Goal: Communication & Community: Answer question/provide support

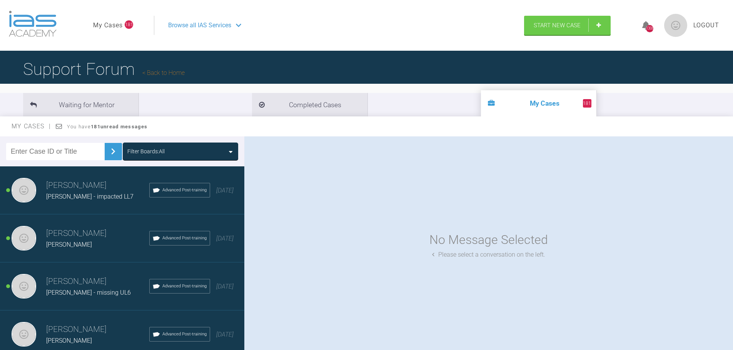
click at [53, 151] on input "text" at bounding box center [55, 151] width 98 height 17
type input "aliza"
click at [109, 151] on img at bounding box center [113, 151] width 12 height 12
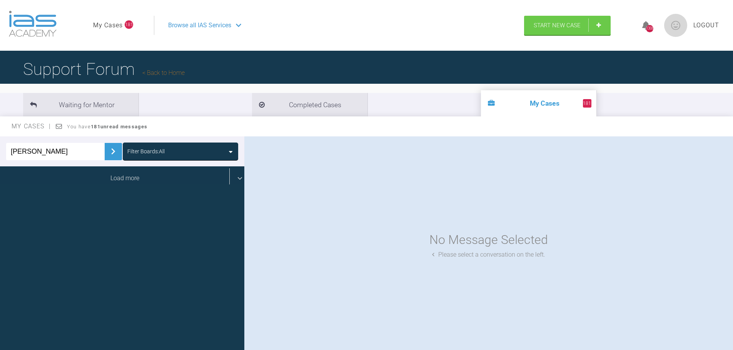
click at [119, 178] on div "Load more" at bounding box center [125, 179] width 250 height 24
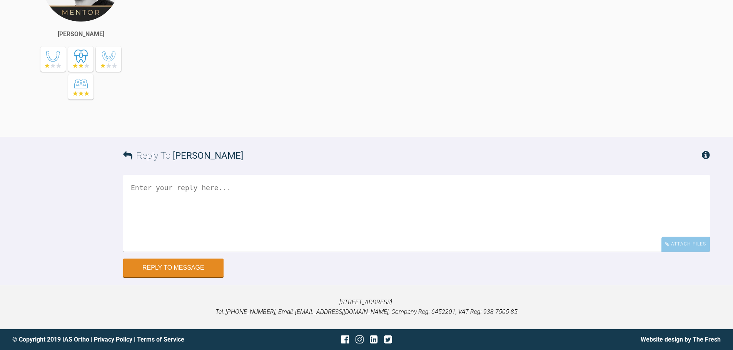
scroll to position [5868, 0]
drag, startPoint x: 148, startPoint y: 344, endPoint x: 339, endPoint y: 285, distance: 199.8
click at [343, 125] on div "looks good, nv 20x02 nit in lower and cont pc in upper, once space closed eithe…" at bounding box center [436, 35] width 548 height 182
drag, startPoint x: 692, startPoint y: 242, endPoint x: 687, endPoint y: 240, distance: 5.7
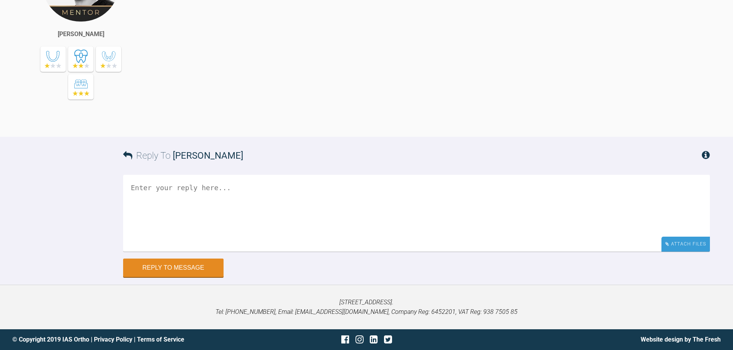
click at [692, 242] on div "Attach Files" at bounding box center [685, 244] width 48 height 15
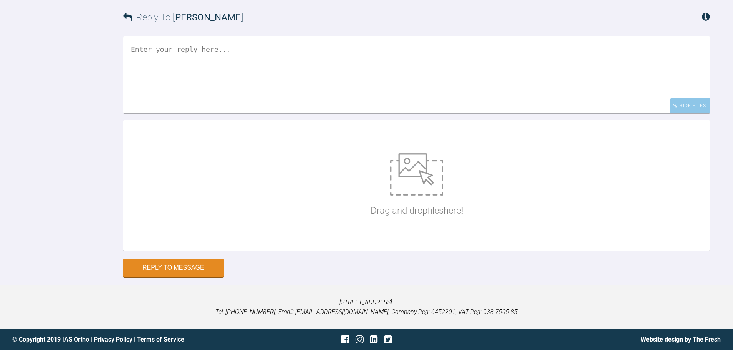
scroll to position [6314, 0]
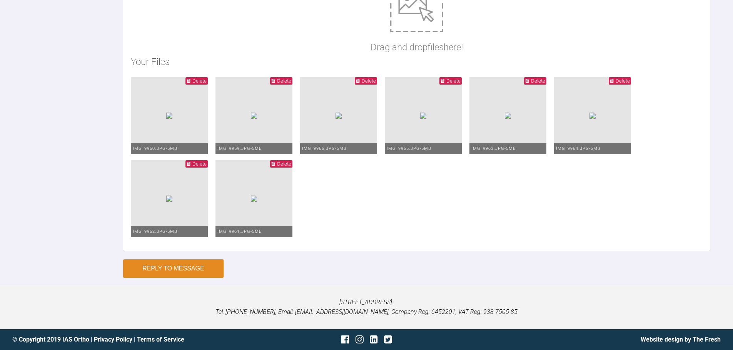
type textarea "Hi [PERSON_NAME], I have retained upper 19*25 SS and PC - the is still a space …"
click at [208, 266] on button "Reply to Message" at bounding box center [173, 269] width 100 height 18
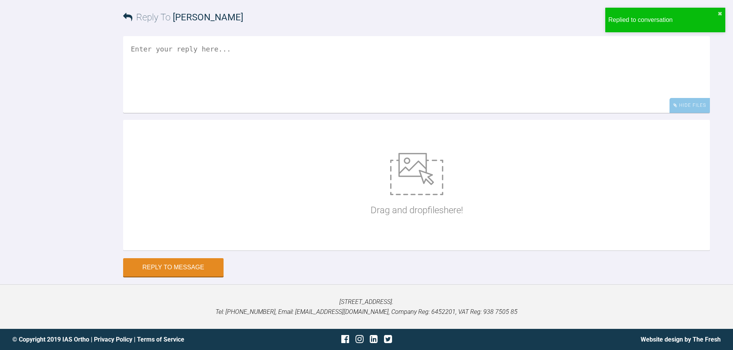
scroll to position [6433, 0]
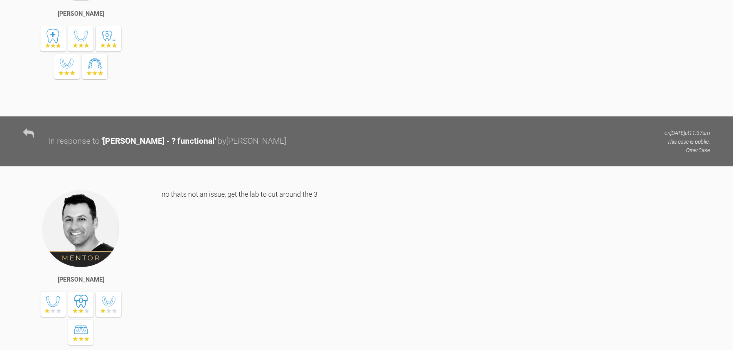
scroll to position [2850, 0]
